Goal: Navigation & Orientation: Find specific page/section

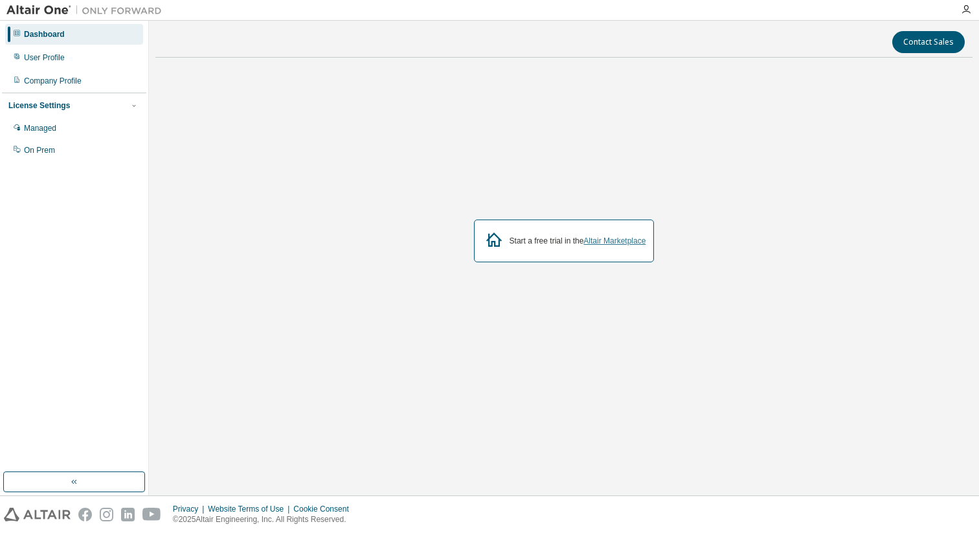
click at [618, 245] on link "Altair Marketplace" at bounding box center [614, 240] width 62 height 9
